Goal: Transaction & Acquisition: Obtain resource

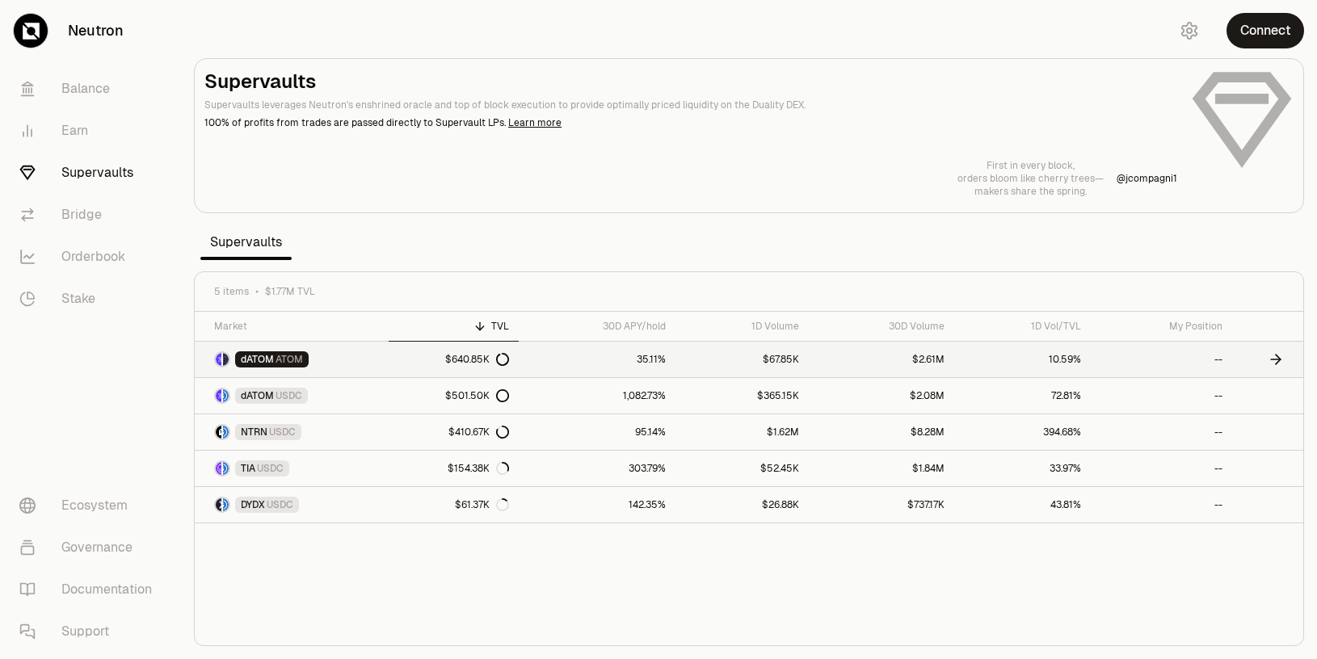
click at [557, 362] on link "35.11%" at bounding box center [597, 360] width 157 height 36
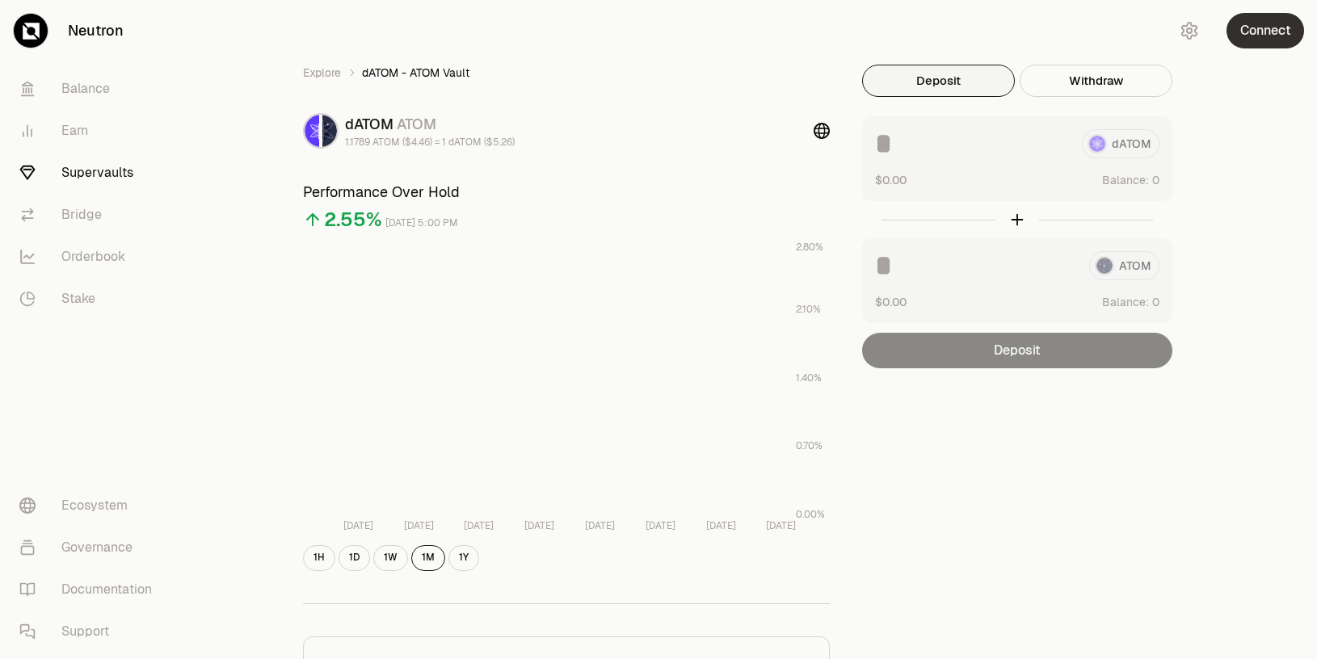
click at [1250, 36] on button "Connect" at bounding box center [1265, 31] width 78 height 36
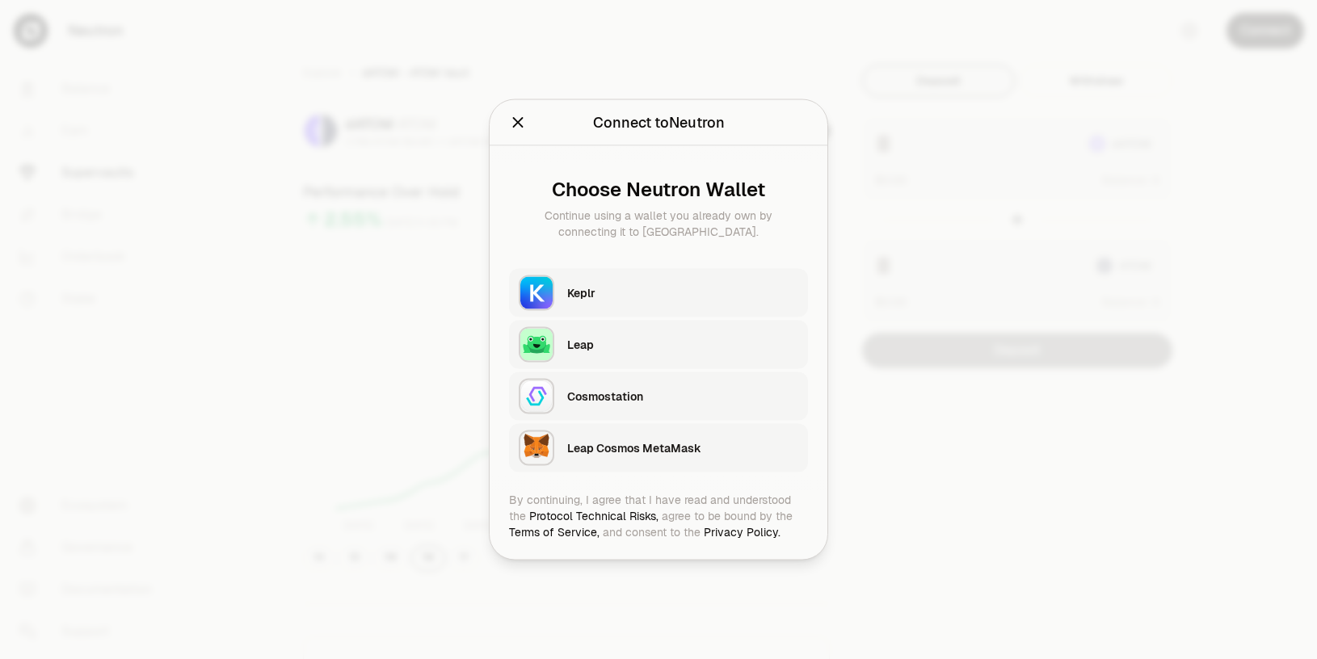
click at [649, 293] on div "Keplr" at bounding box center [682, 293] width 231 height 16
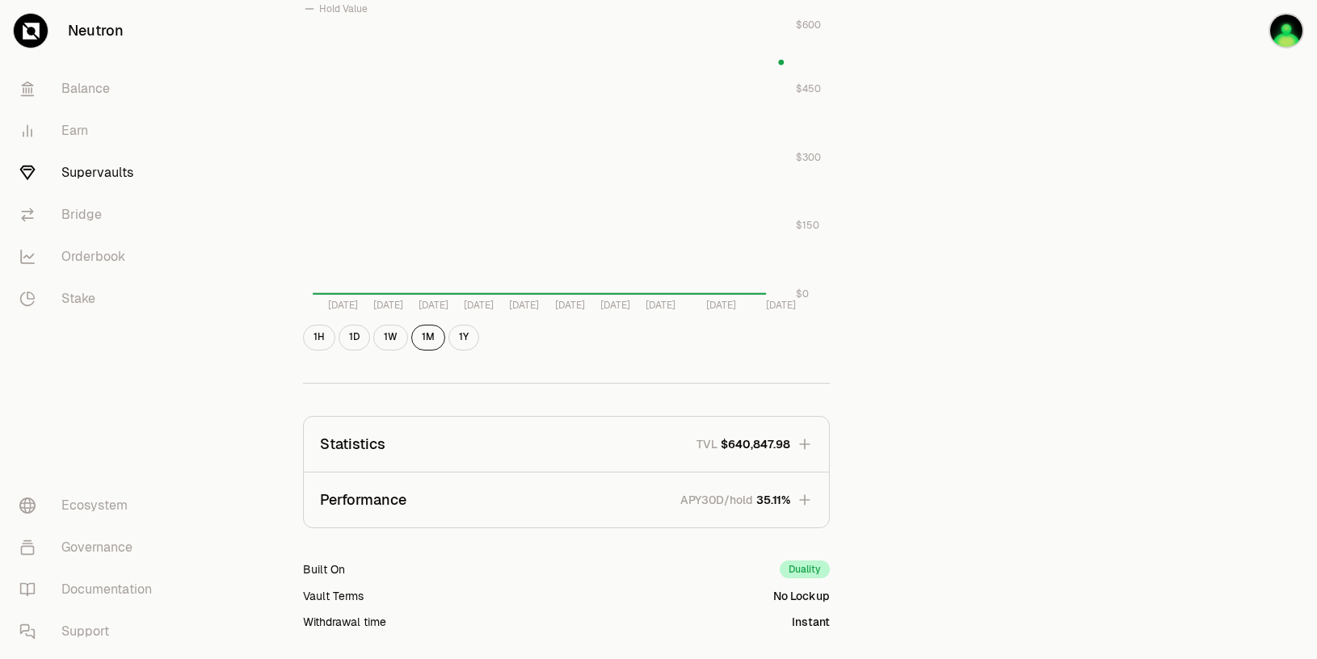
scroll to position [743, 0]
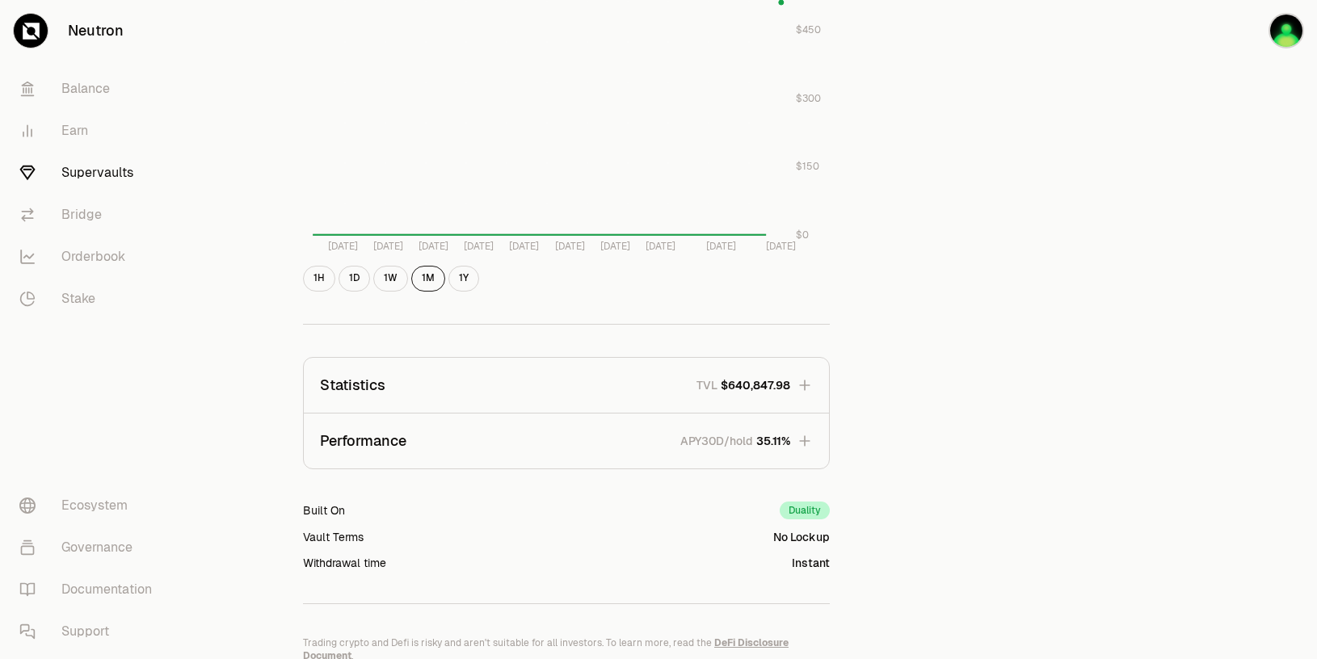
click at [787, 446] on span "35.11%" at bounding box center [773, 441] width 34 height 16
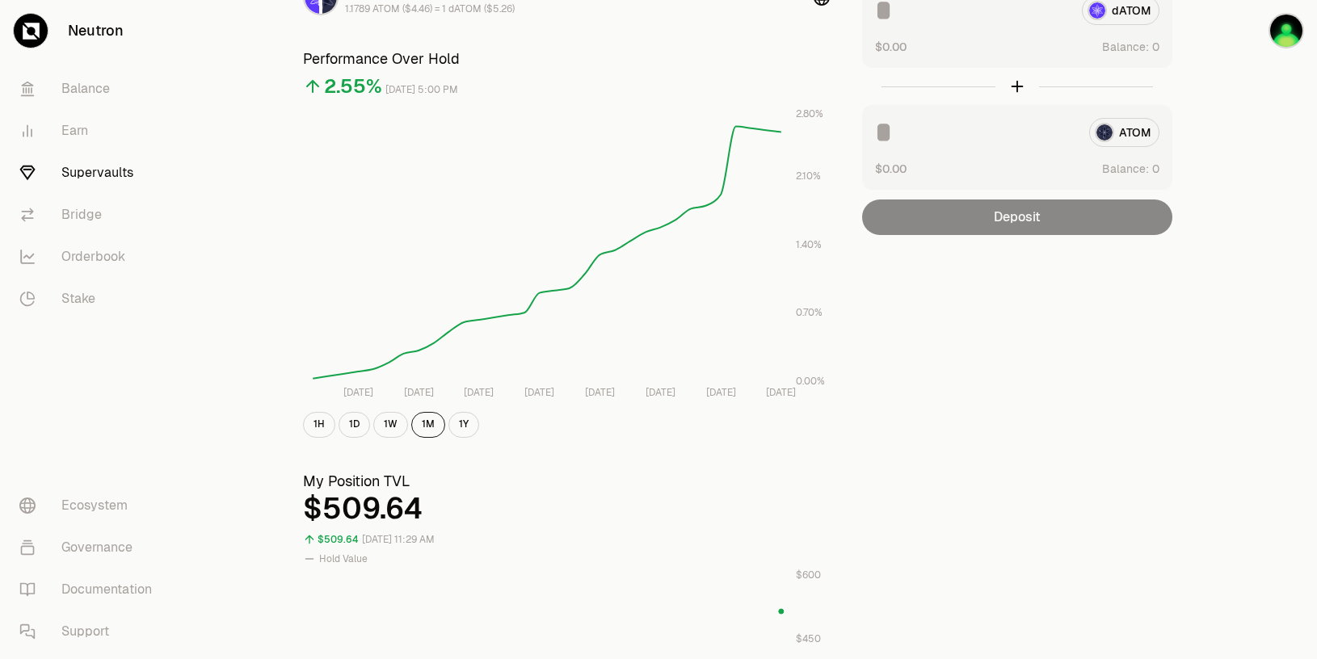
scroll to position [0, 0]
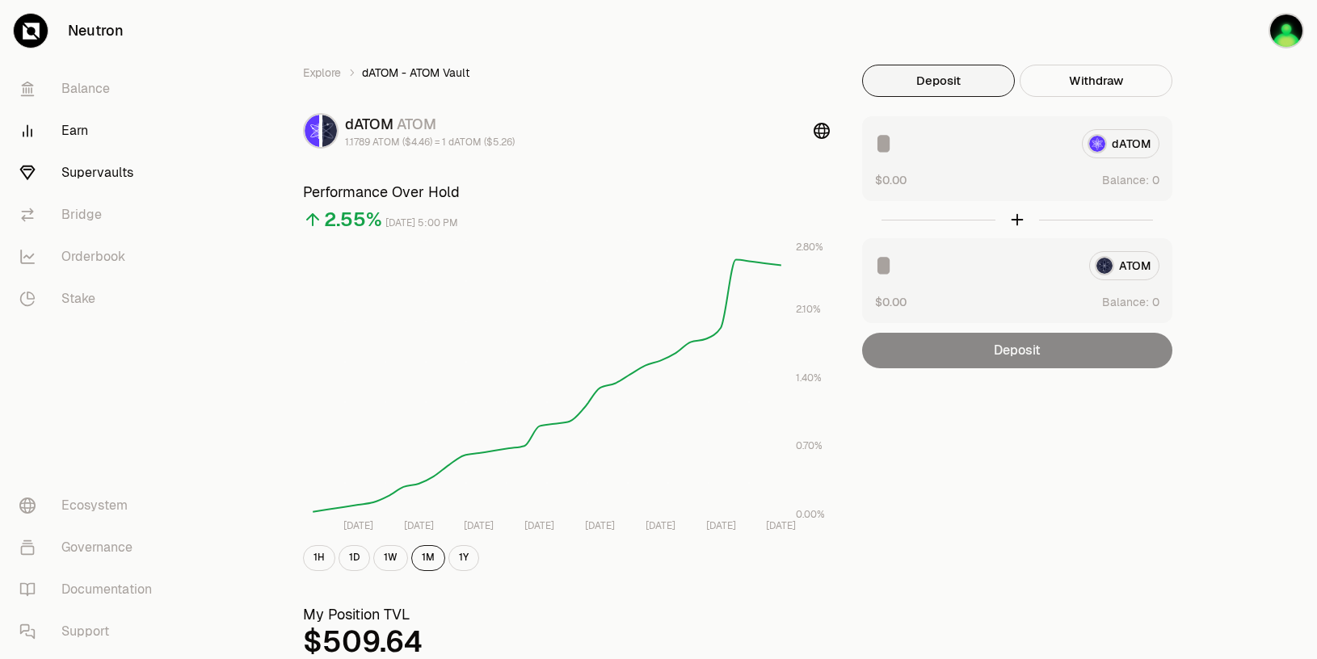
click at [67, 131] on link "Earn" at bounding box center [90, 131] width 168 height 42
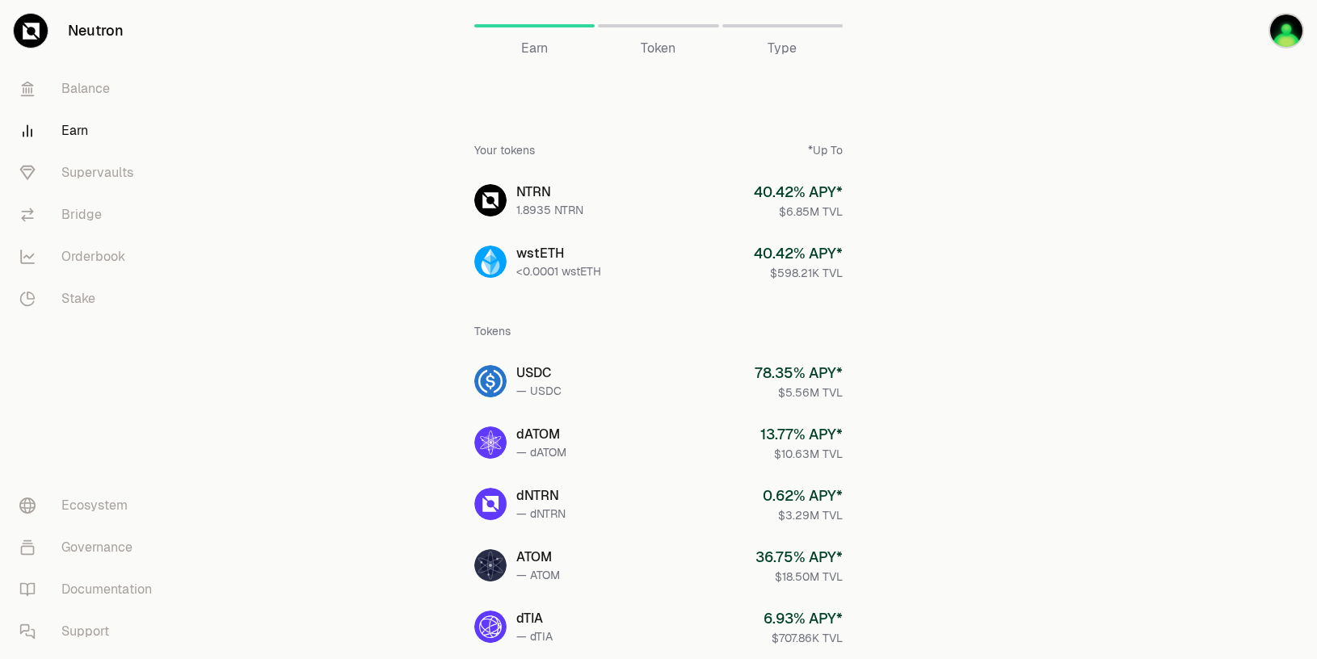
scroll to position [675, 0]
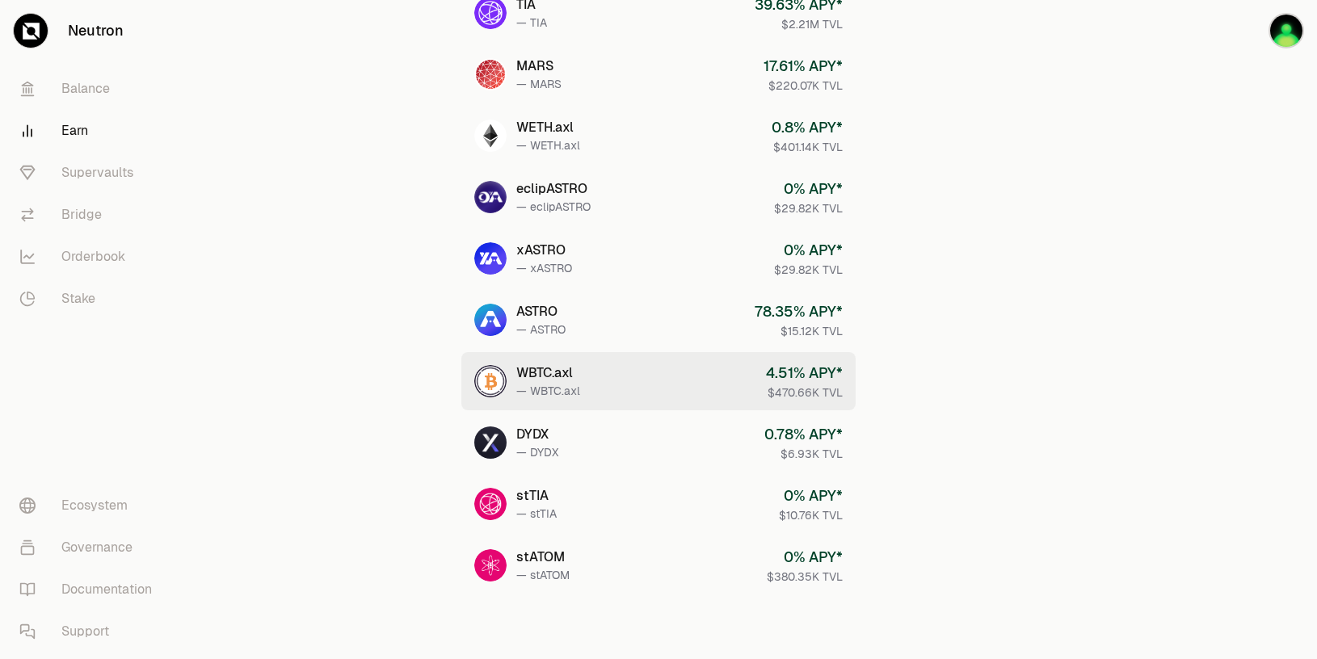
click at [670, 376] on link "WBTC.axl — WBTC.axl 4.51 % APY* $470.66K TVL" at bounding box center [658, 381] width 394 height 58
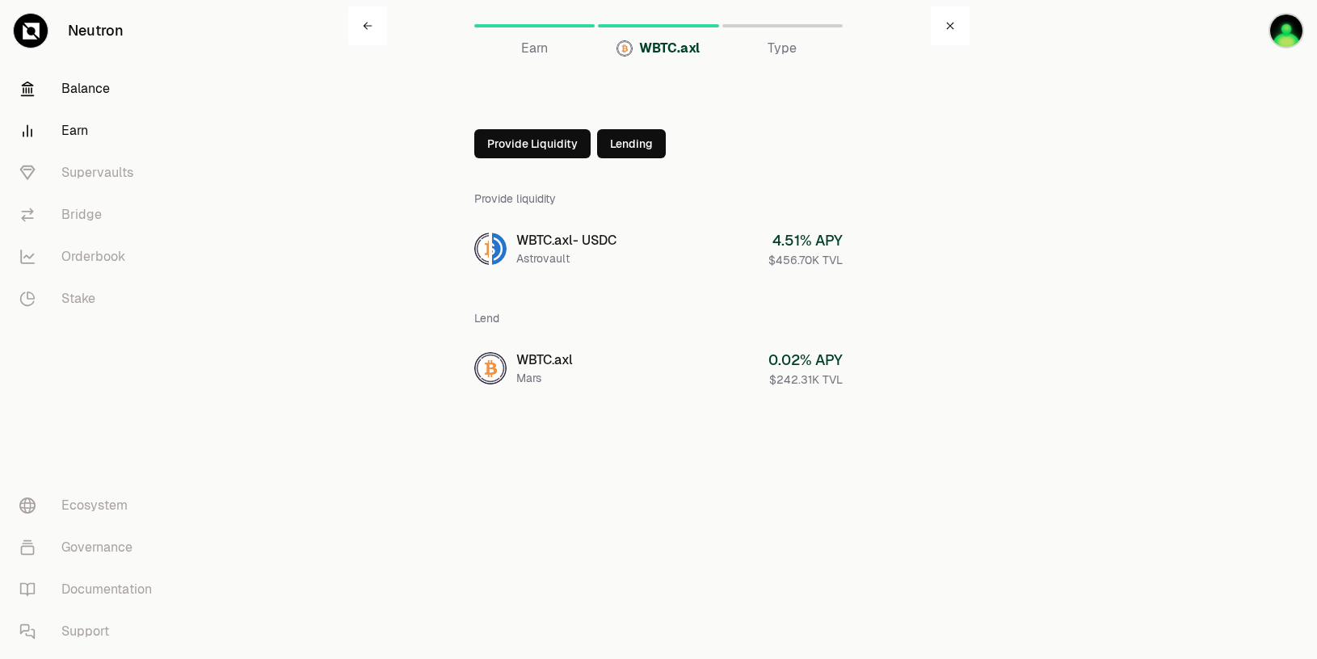
click at [79, 99] on link "Balance" at bounding box center [90, 89] width 168 height 42
